Goal: Find specific page/section: Find specific page/section

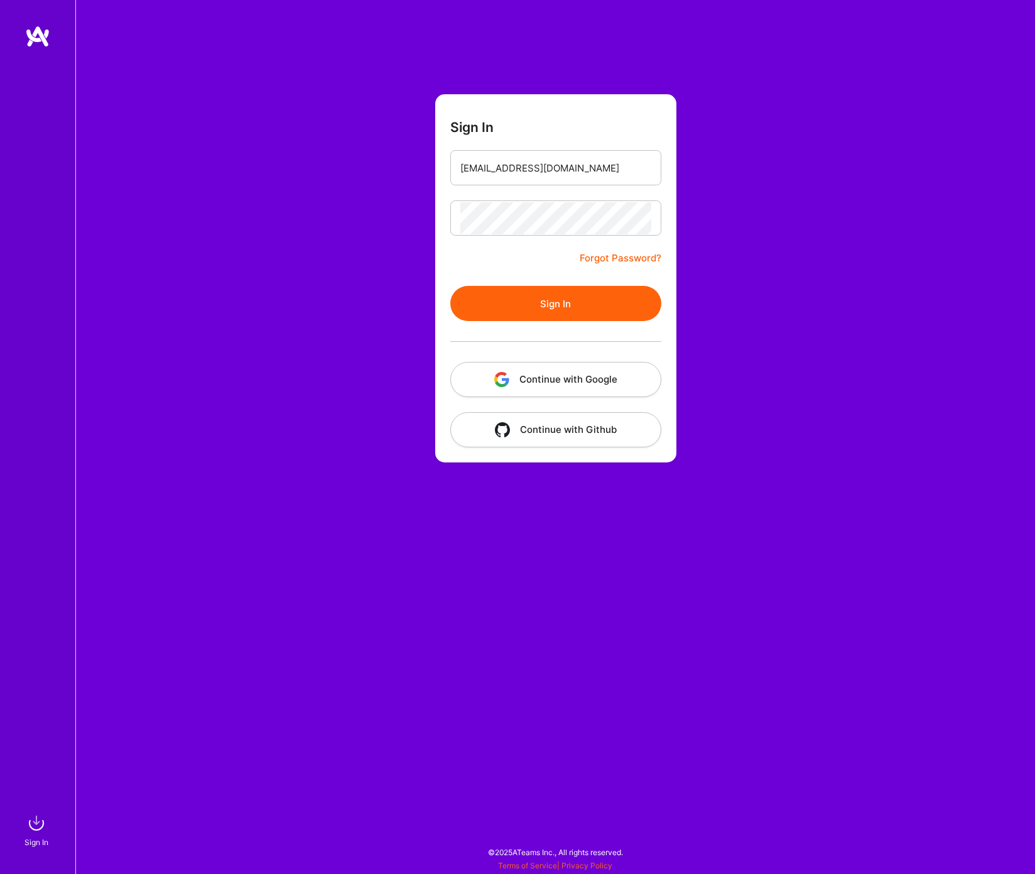
click at [598, 299] on button "Sign In" at bounding box center [555, 303] width 211 height 35
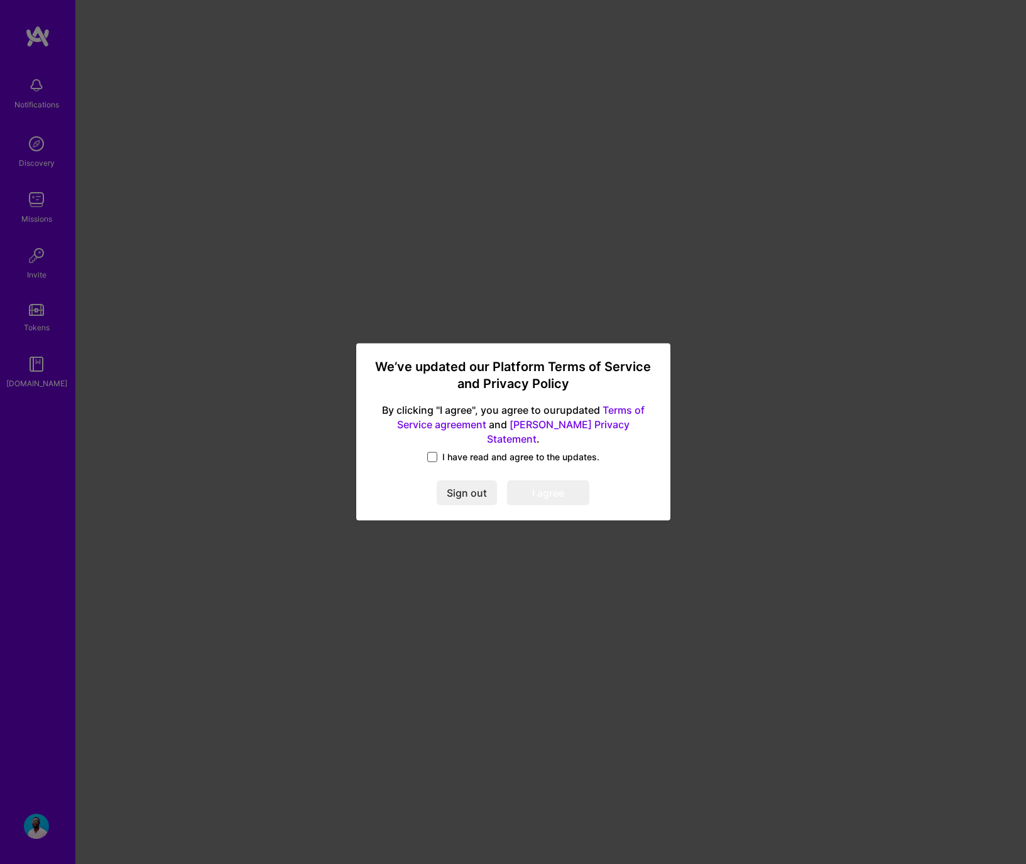
click at [431, 452] on span at bounding box center [432, 457] width 10 height 10
click at [0, 0] on input "I have read and agree to the updates." at bounding box center [0, 0] width 0 height 0
click at [555, 487] on button "I agree" at bounding box center [548, 493] width 82 height 25
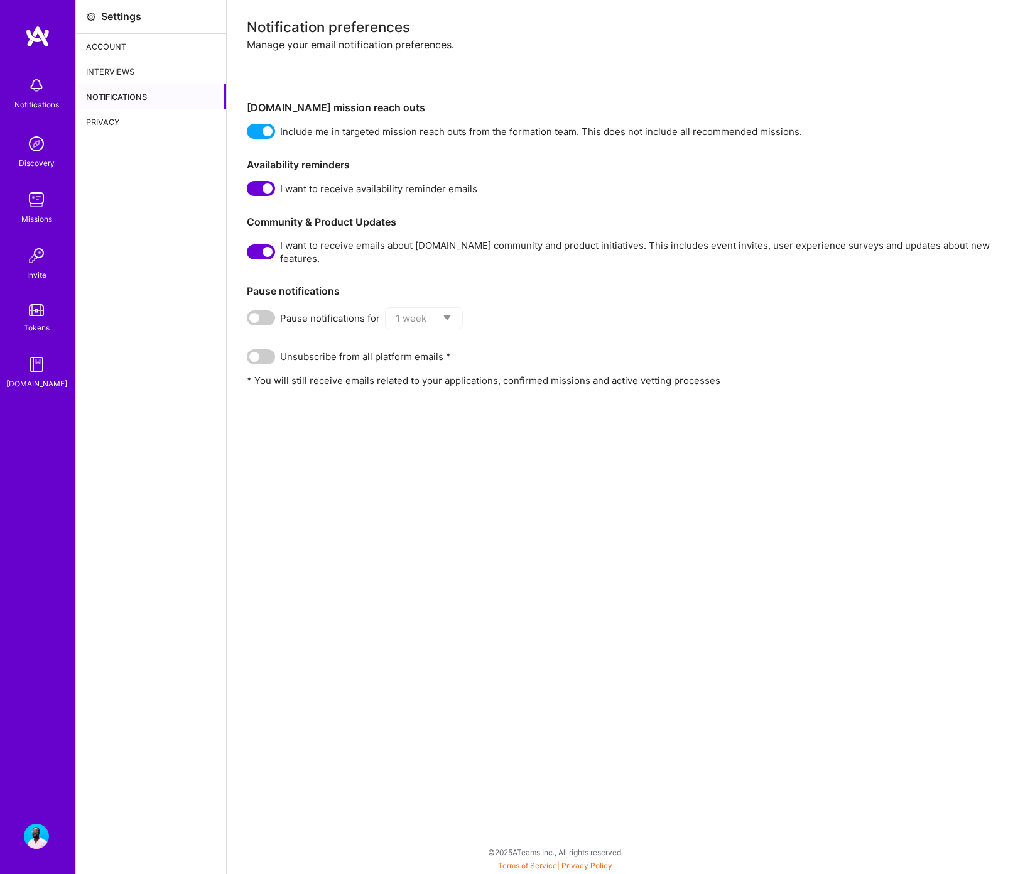
click at [120, 50] on div "Account" at bounding box center [151, 46] width 150 height 25
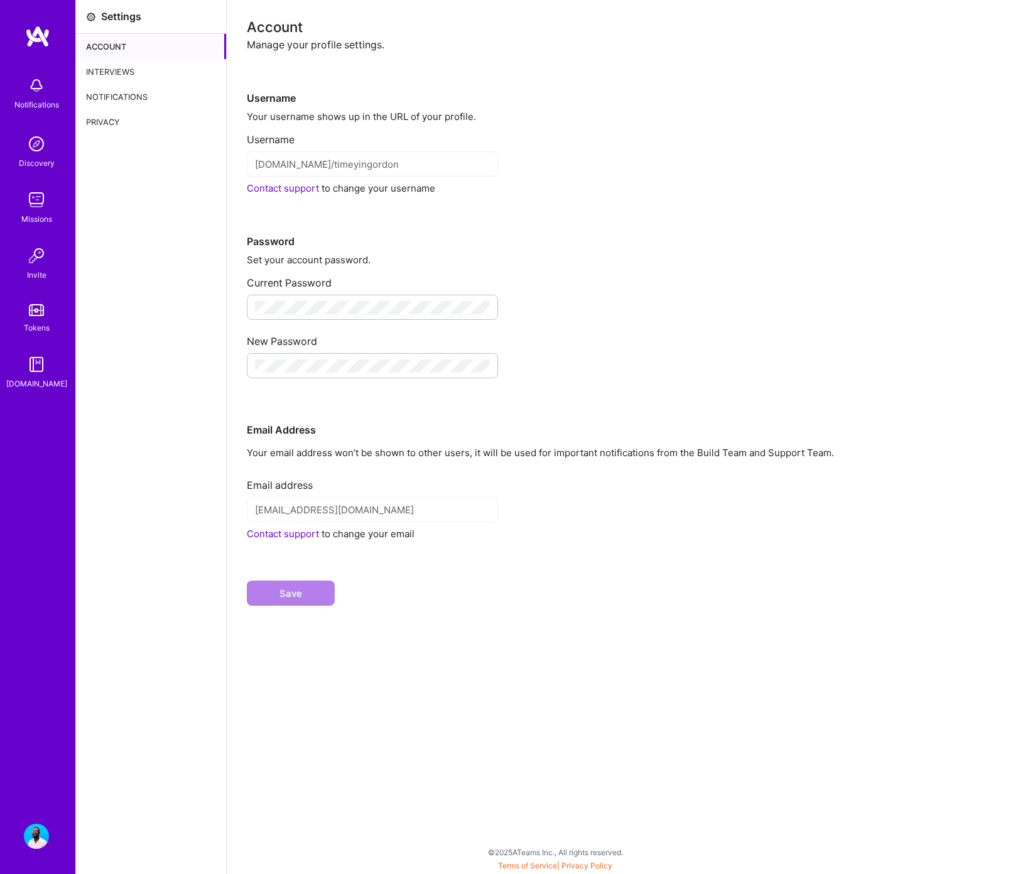
click at [121, 62] on div "Interviews" at bounding box center [151, 71] width 150 height 25
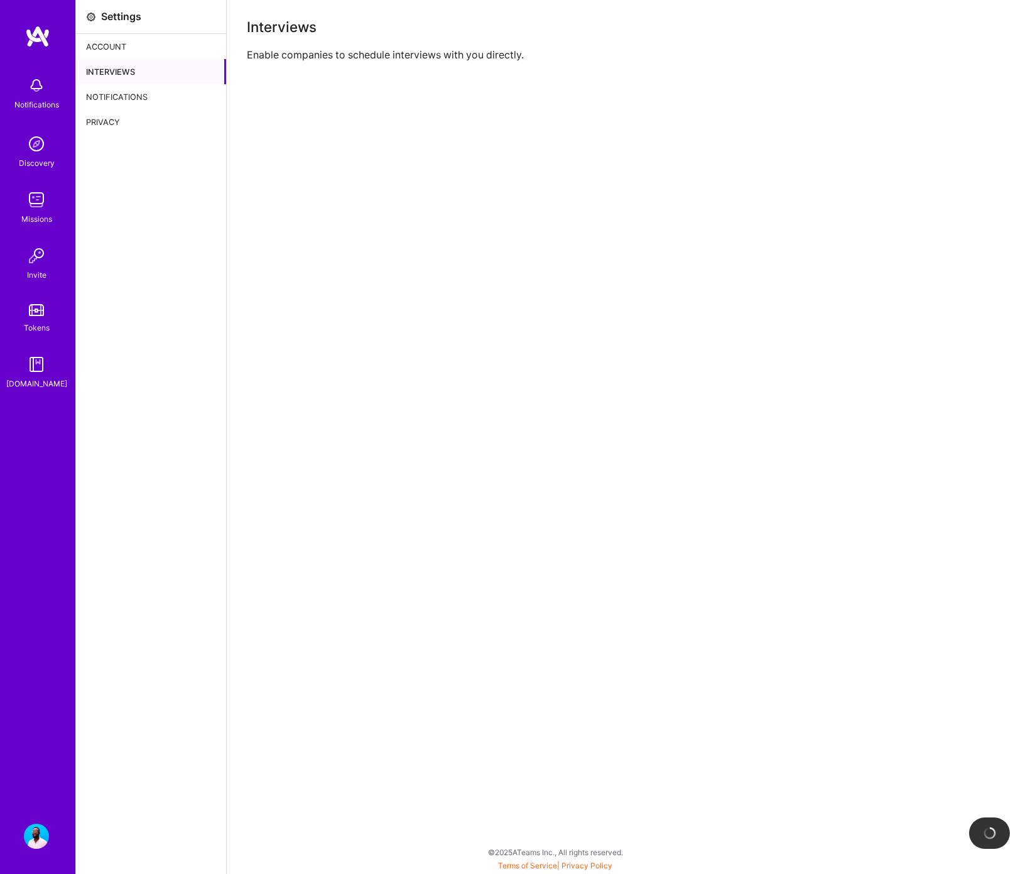
click at [53, 149] on link "Discovery" at bounding box center [36, 150] width 78 height 38
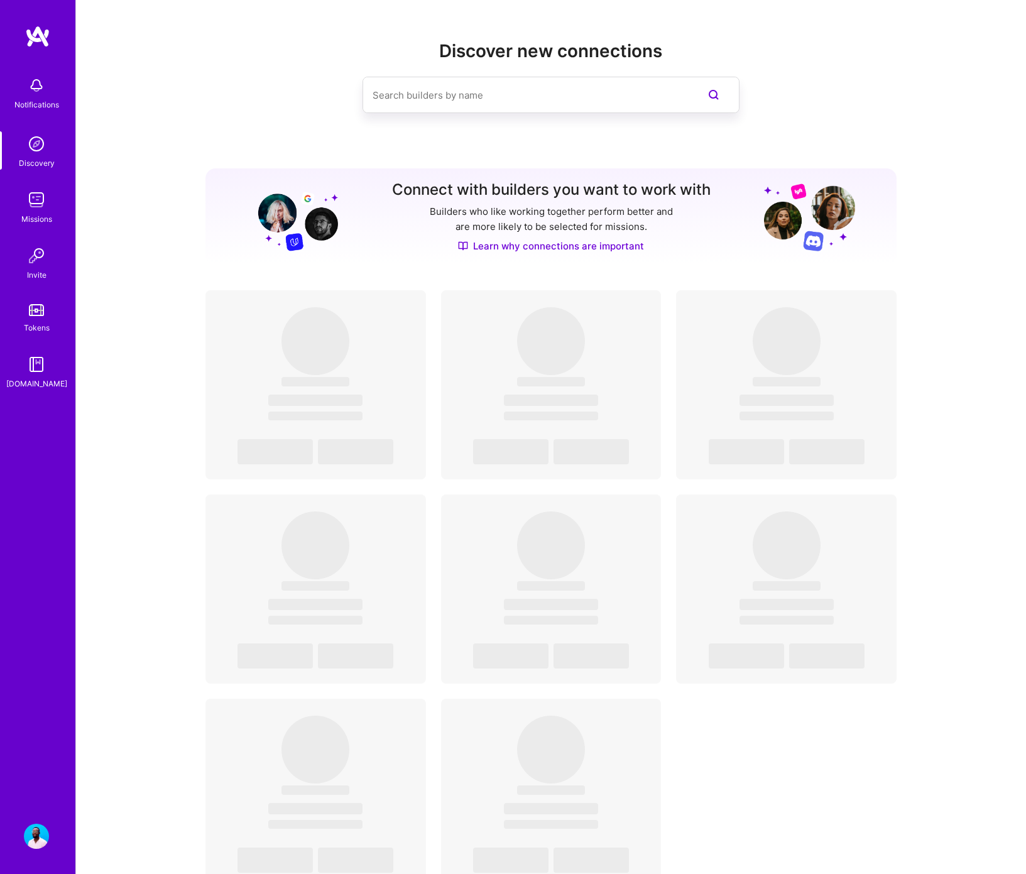
click at [45, 205] on img at bounding box center [36, 199] width 25 height 25
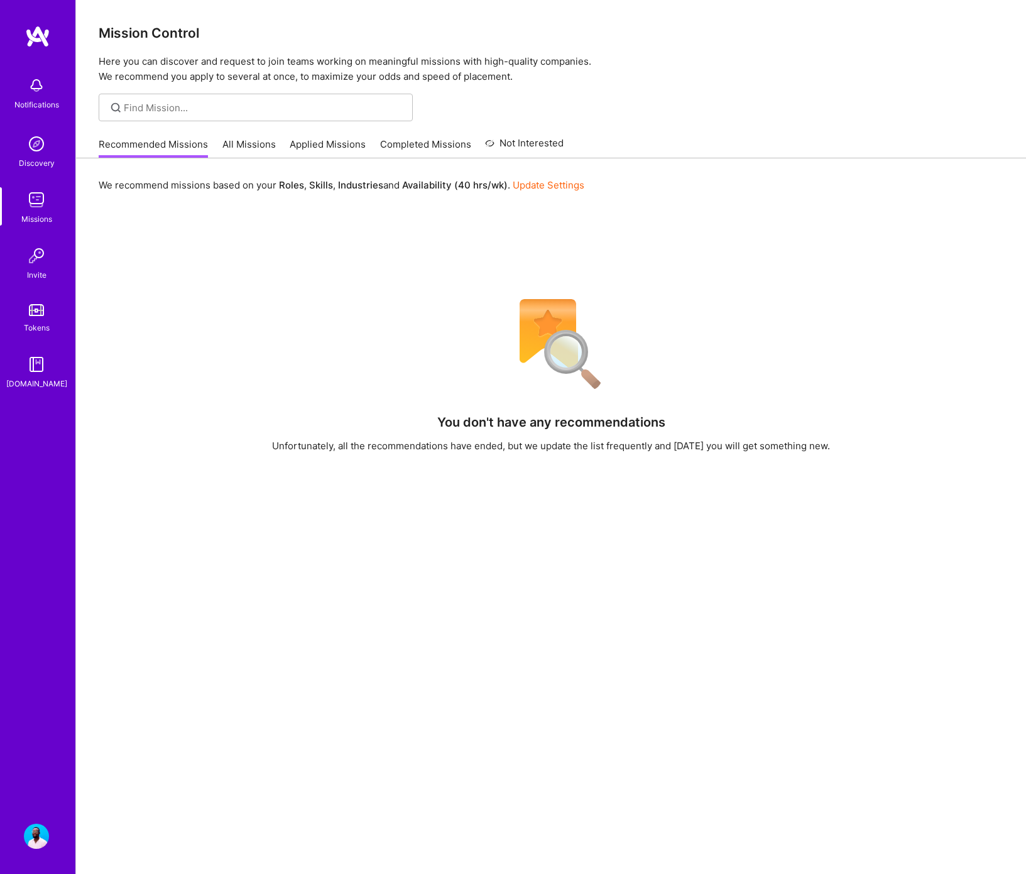
click at [264, 147] on link "All Missions" at bounding box center [248, 148] width 53 height 21
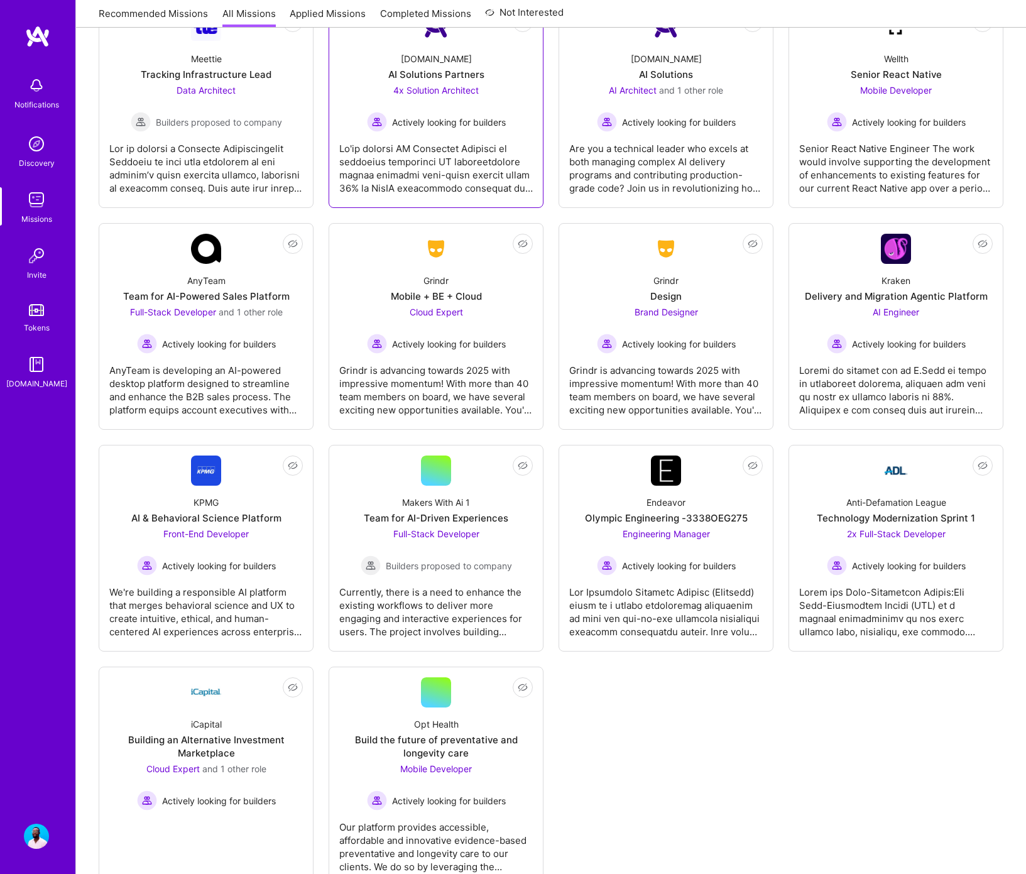
scroll to position [2393, 0]
